Goal: Transaction & Acquisition: Purchase product/service

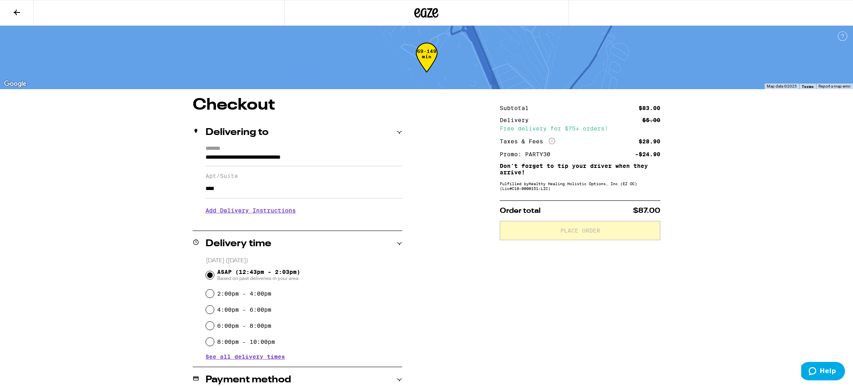
click at [533, 274] on div "Subtotal $83.00 Delivery $5.00 Free delivery for $75+ orders! Taxes & Fees More…" at bounding box center [580, 335] width 161 height 477
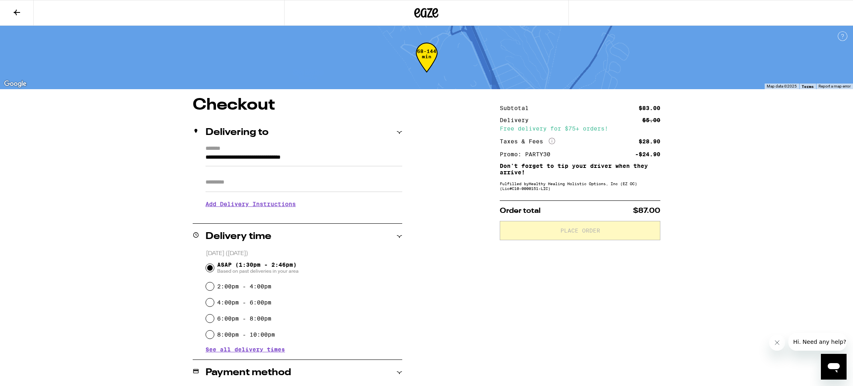
click at [260, 187] on input "Apt/Suite" at bounding box center [304, 182] width 197 height 19
type input "****"
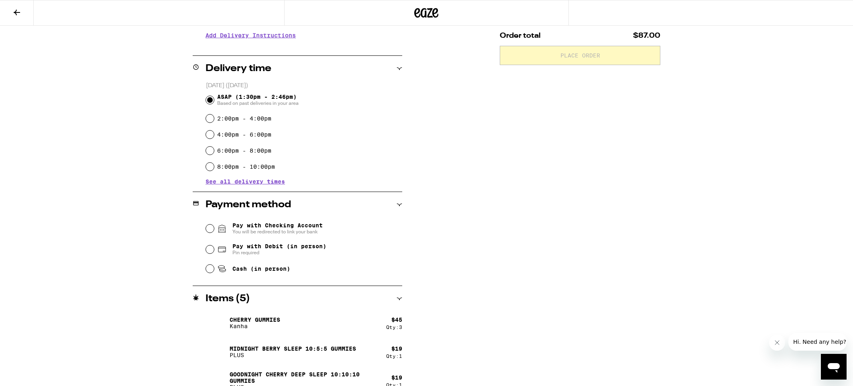
scroll to position [187, 0]
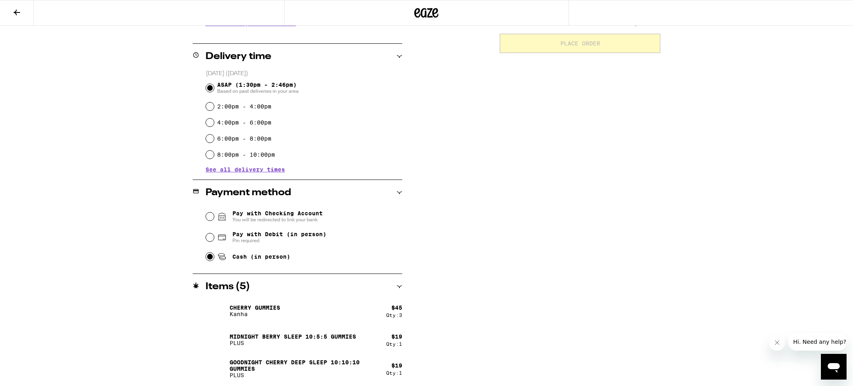
click at [209, 259] on input "Cash (in person)" at bounding box center [210, 257] width 8 height 8
radio input "true"
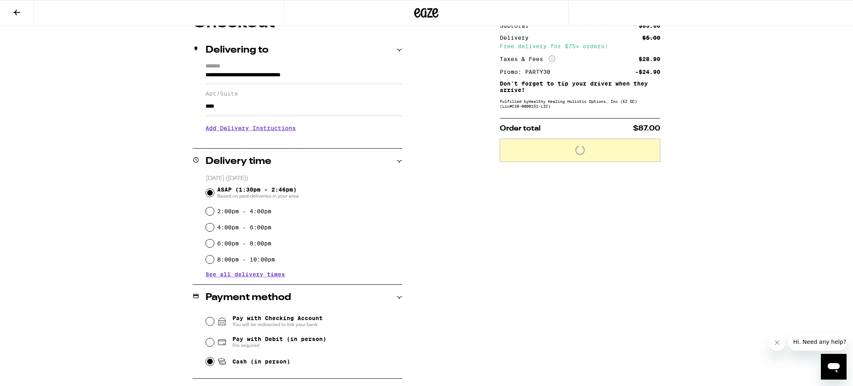
scroll to position [82, 0]
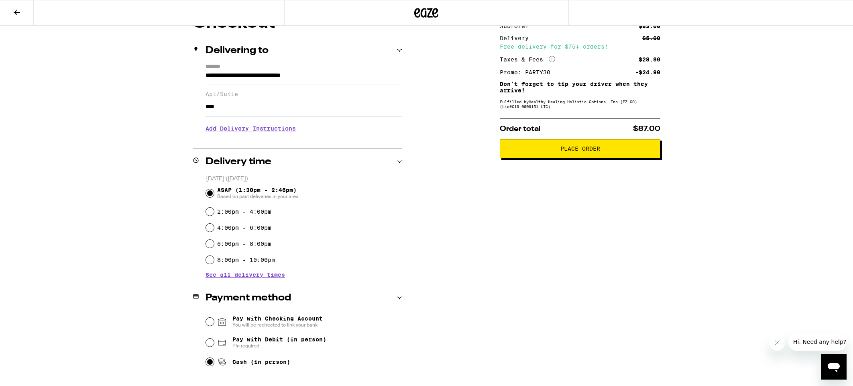
click at [577, 149] on span "Place Order" at bounding box center [581, 149] width 40 height 6
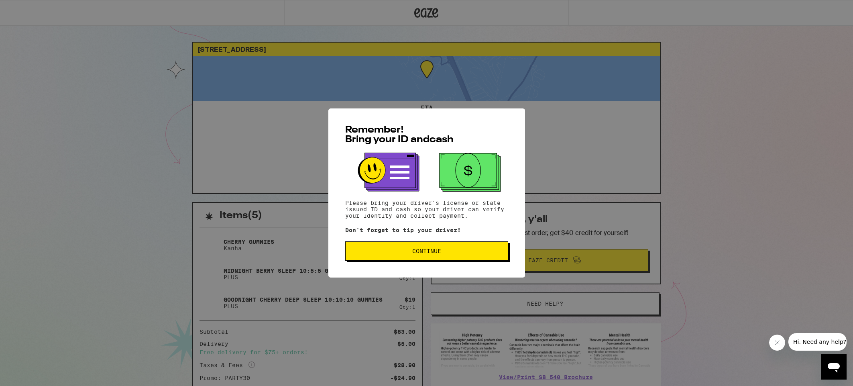
click at [434, 251] on span "Continue" at bounding box center [426, 251] width 29 height 6
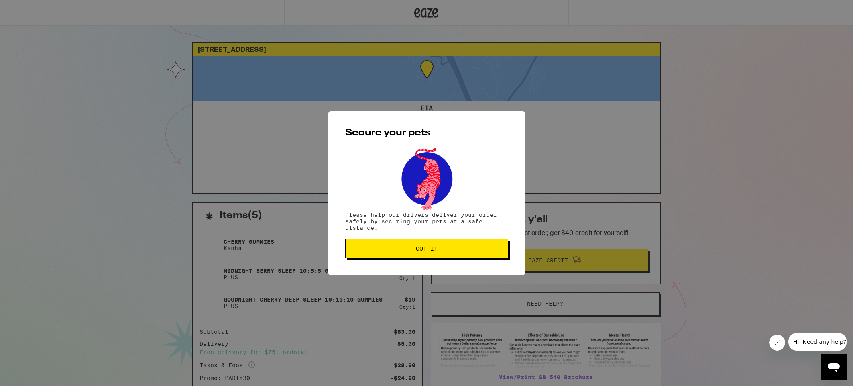
scroll to position [2, 0]
click at [434, 251] on span "Got it" at bounding box center [427, 249] width 22 height 6
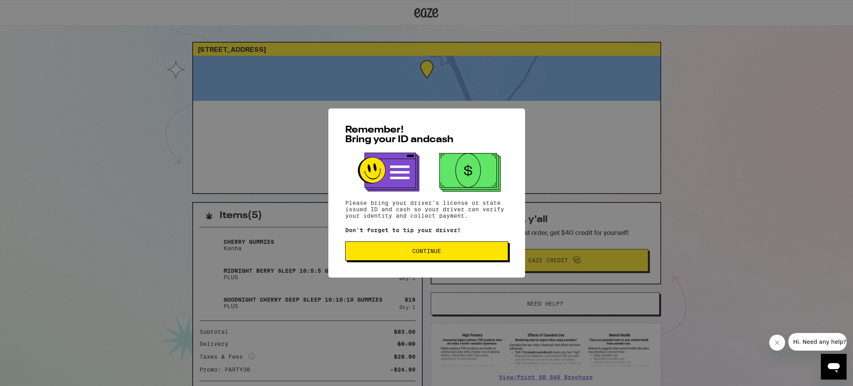
click at [427, 253] on span "Continue" at bounding box center [426, 251] width 29 height 6
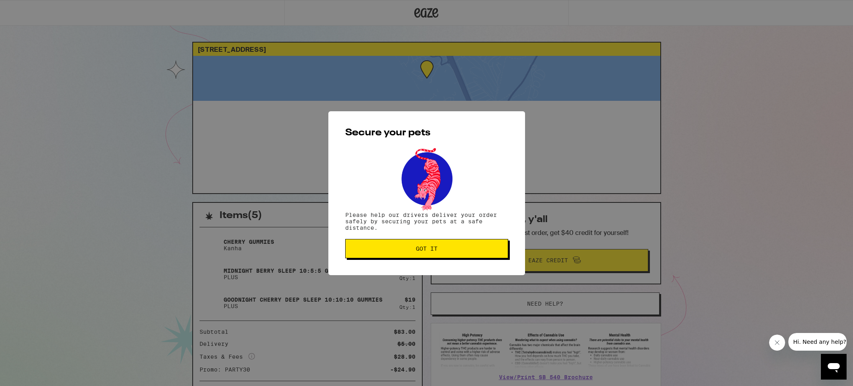
click at [427, 251] on span "Got it" at bounding box center [427, 249] width 22 height 6
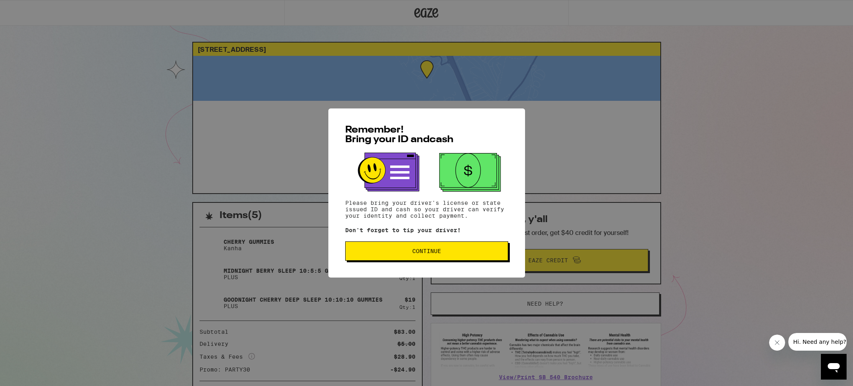
click at [446, 249] on span "Continue" at bounding box center [426, 251] width 149 height 6
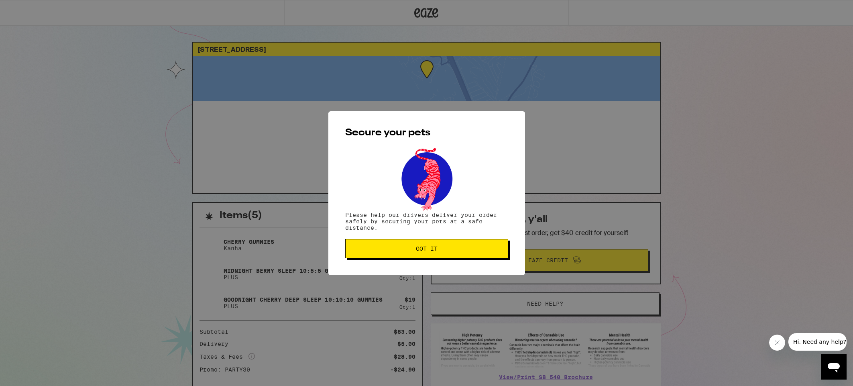
click at [446, 249] on span "Got it" at bounding box center [426, 249] width 149 height 6
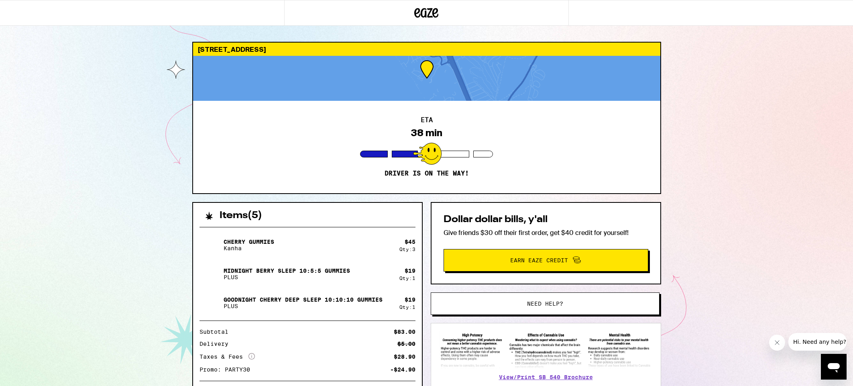
click at [155, 305] on div "235 Avenida Lobeiro San Clemente 92672 ETA 38 min Driver is on the way! Items (…" at bounding box center [426, 219] width 853 height 438
click at [778, 343] on icon "Close message from company" at bounding box center [777, 342] width 6 height 6
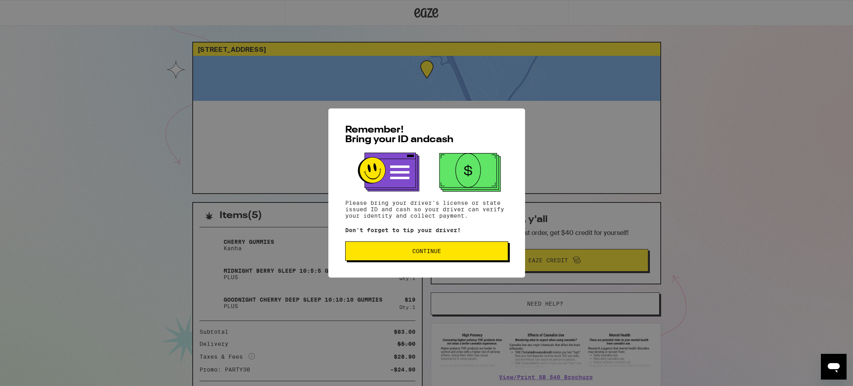
click at [443, 253] on span "Continue" at bounding box center [426, 251] width 149 height 6
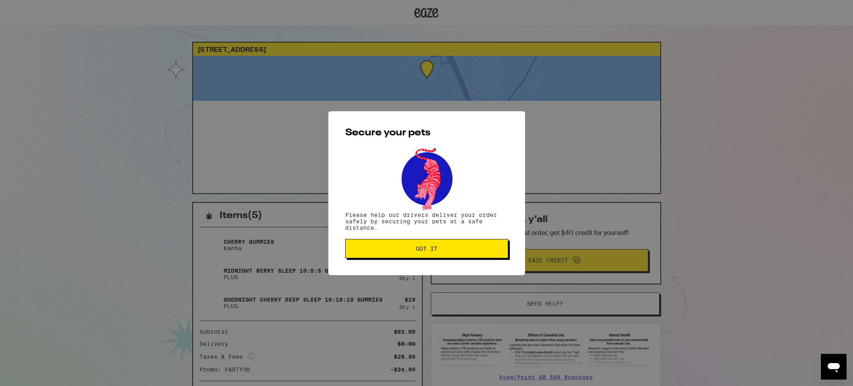
click at [443, 253] on button "Got it" at bounding box center [426, 248] width 163 height 19
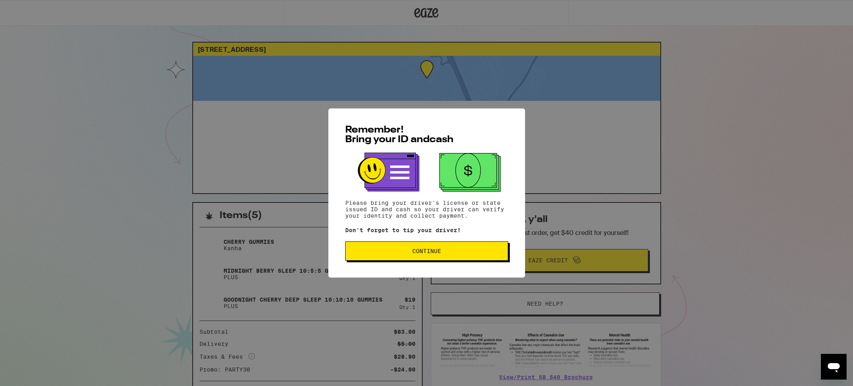
click at [431, 251] on span "Continue" at bounding box center [426, 251] width 29 height 6
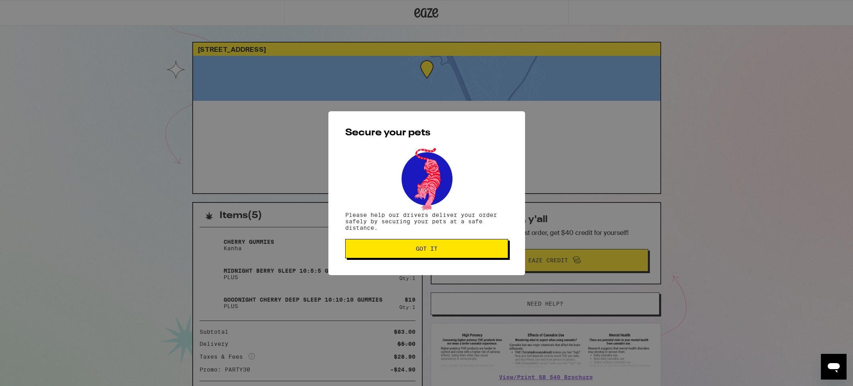
click at [431, 251] on span "Got it" at bounding box center [427, 249] width 22 height 6
